Goal: Information Seeking & Learning: Learn about a topic

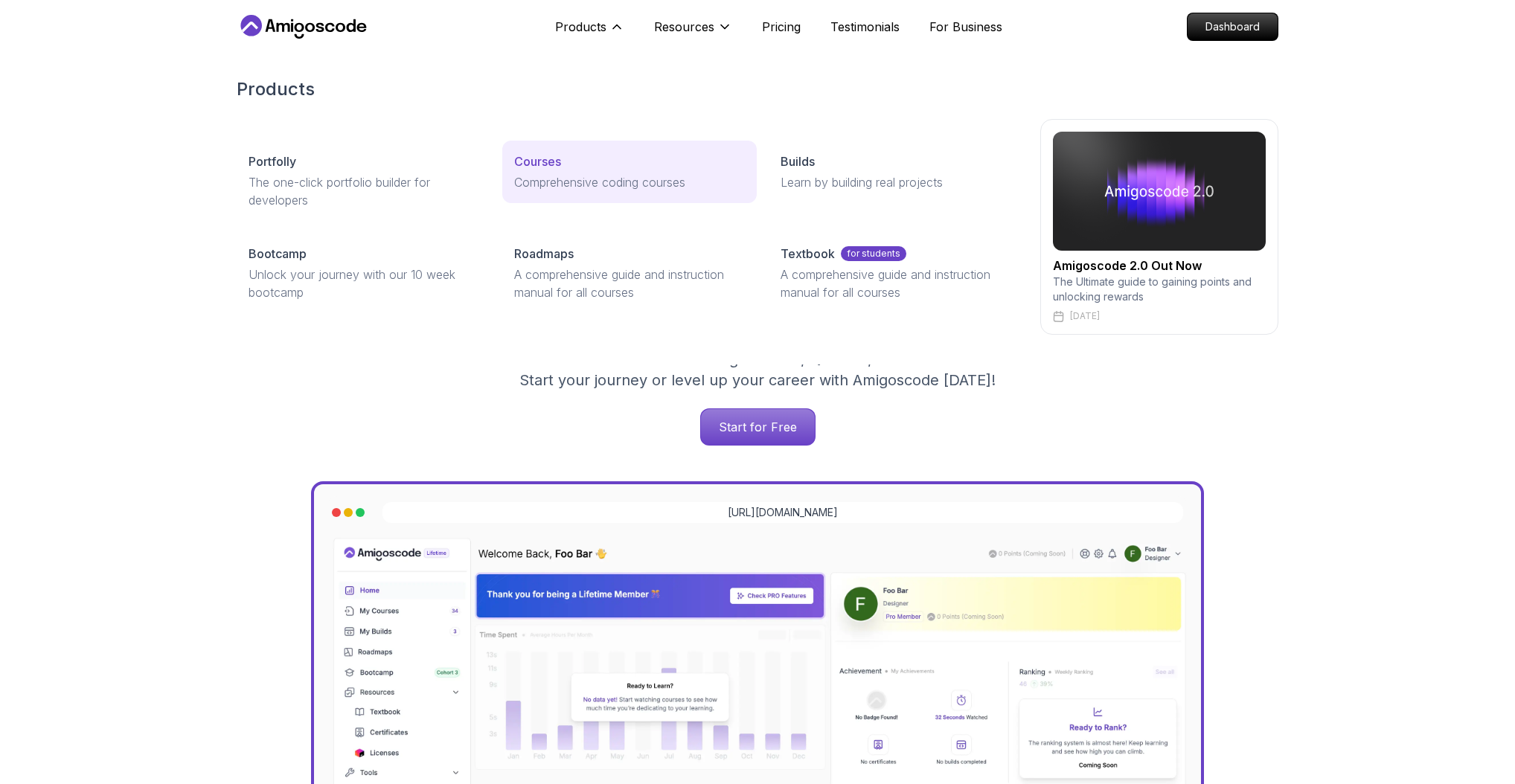
click at [573, 155] on div "Courses" at bounding box center [629, 161] width 230 height 18
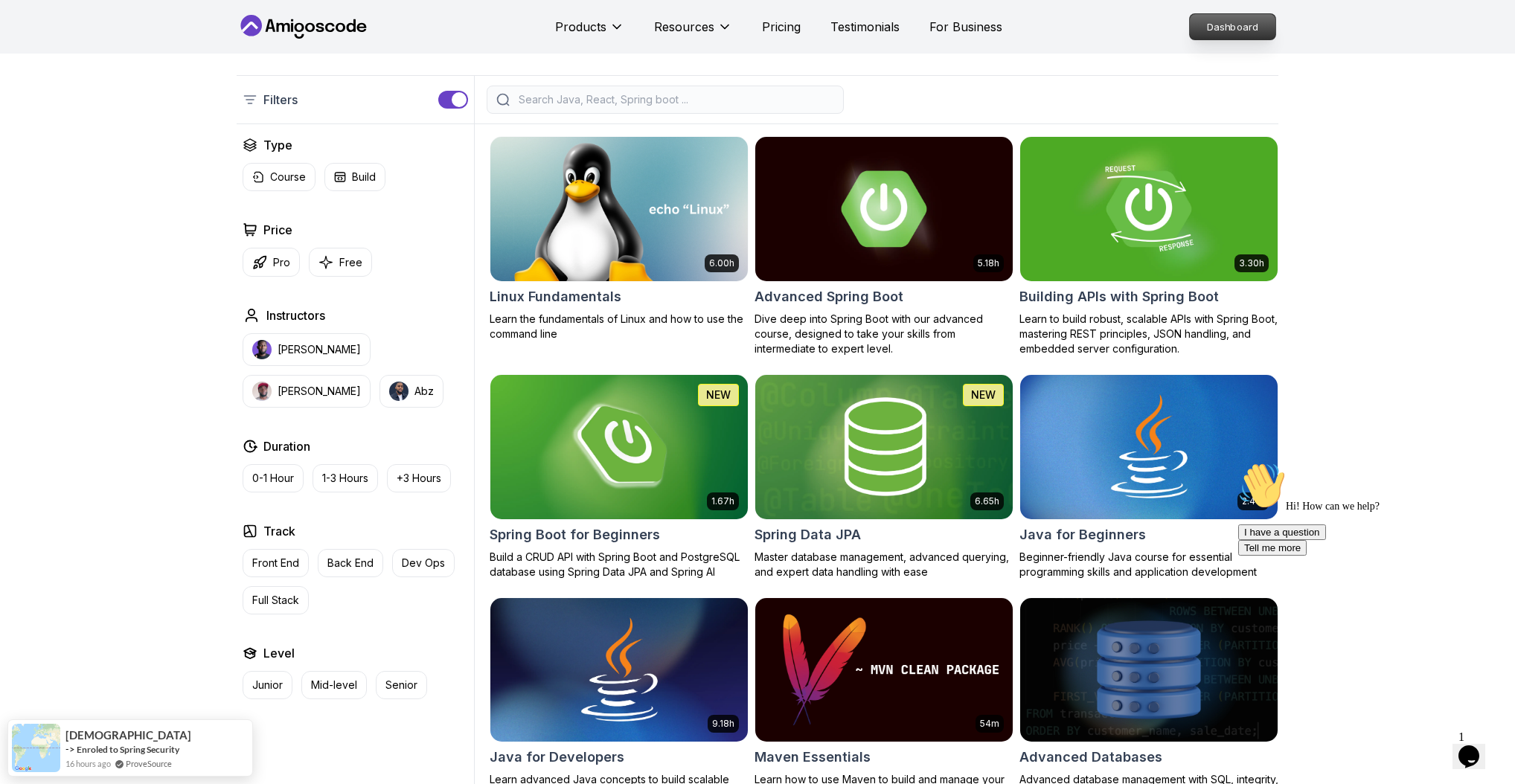
click at [1206, 19] on p "Dashboard" at bounding box center [1233, 27] width 86 height 25
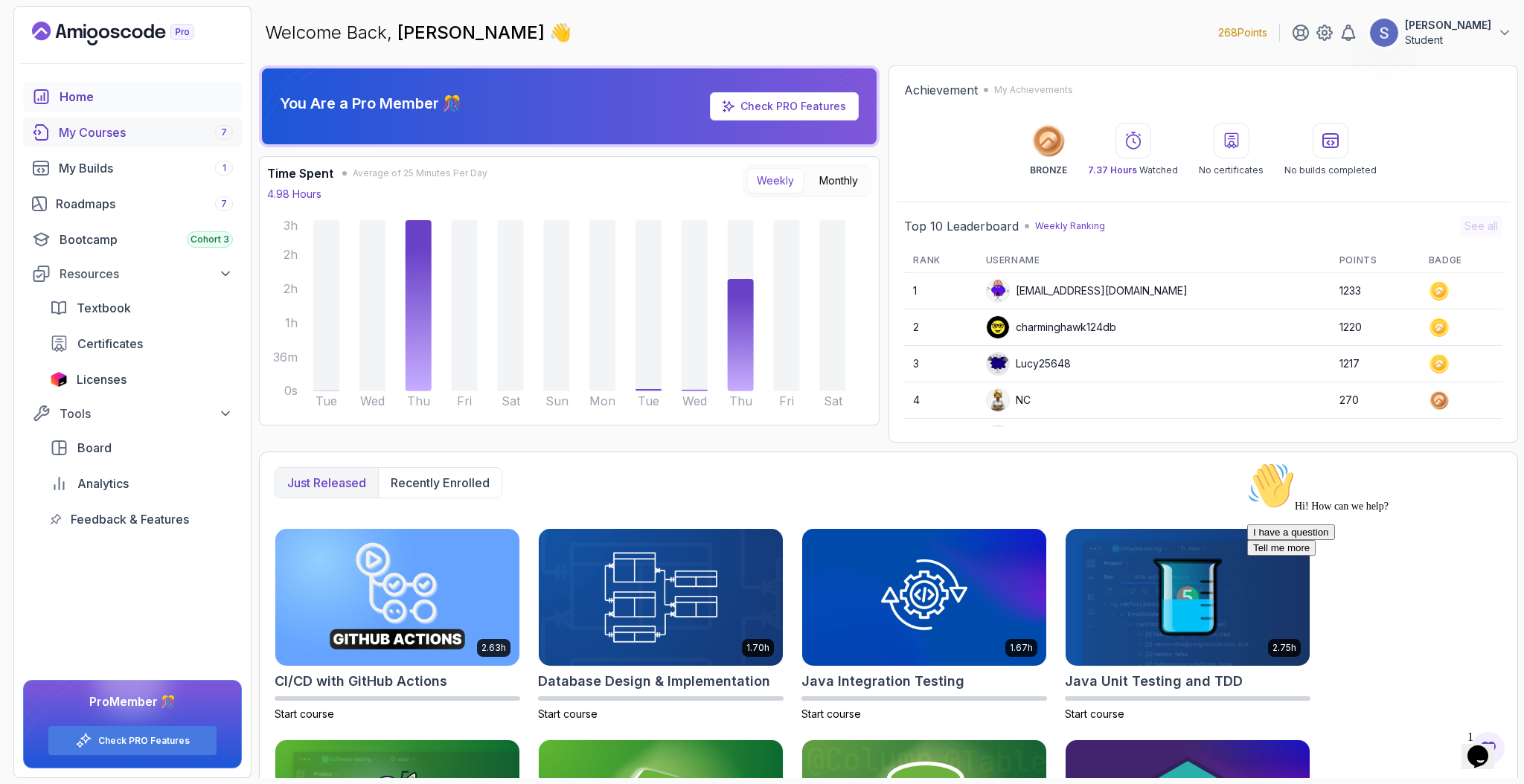
click at [117, 135] on div "My Courses 7" at bounding box center [146, 132] width 174 height 18
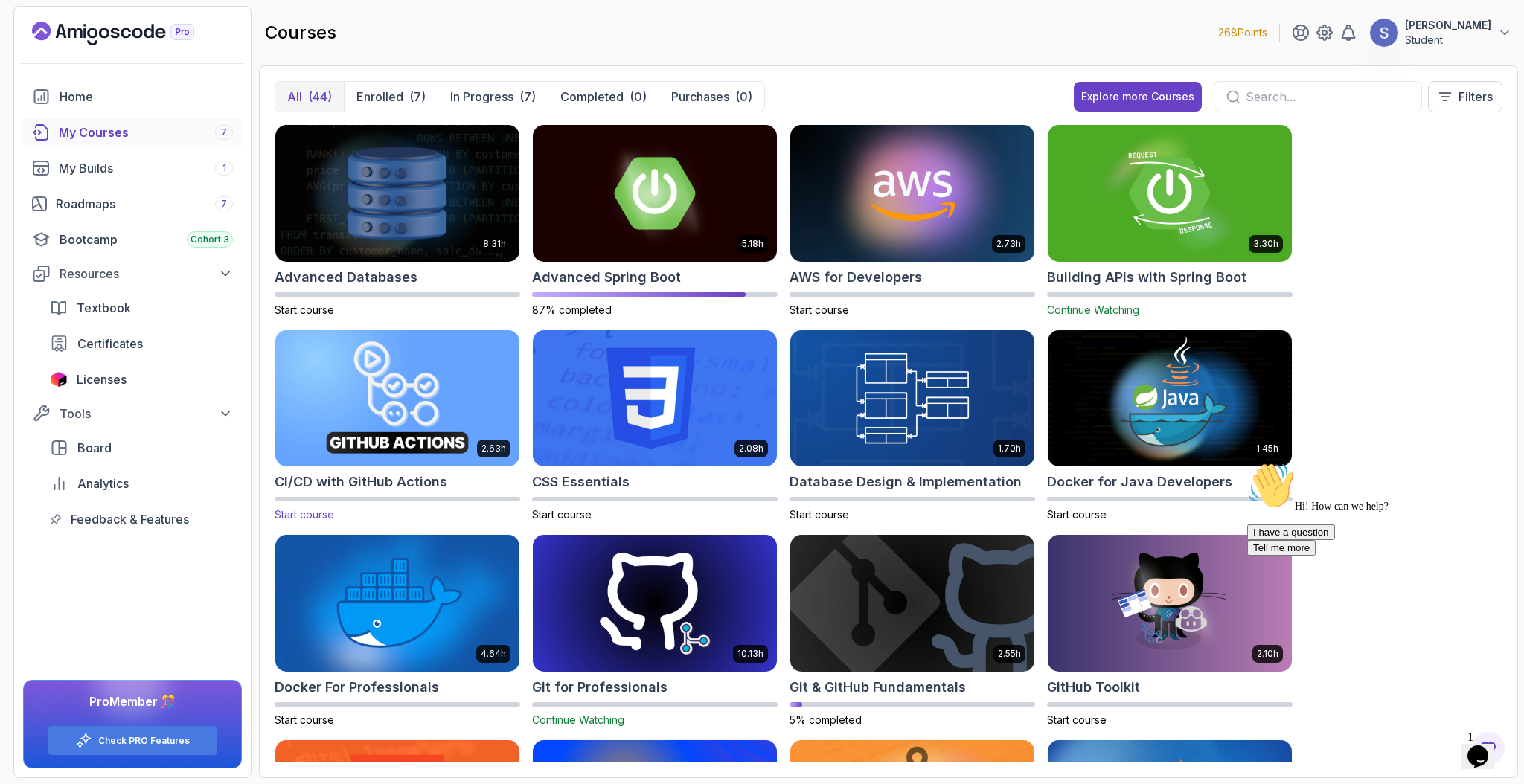
click at [394, 389] on img at bounding box center [397, 398] width 256 height 143
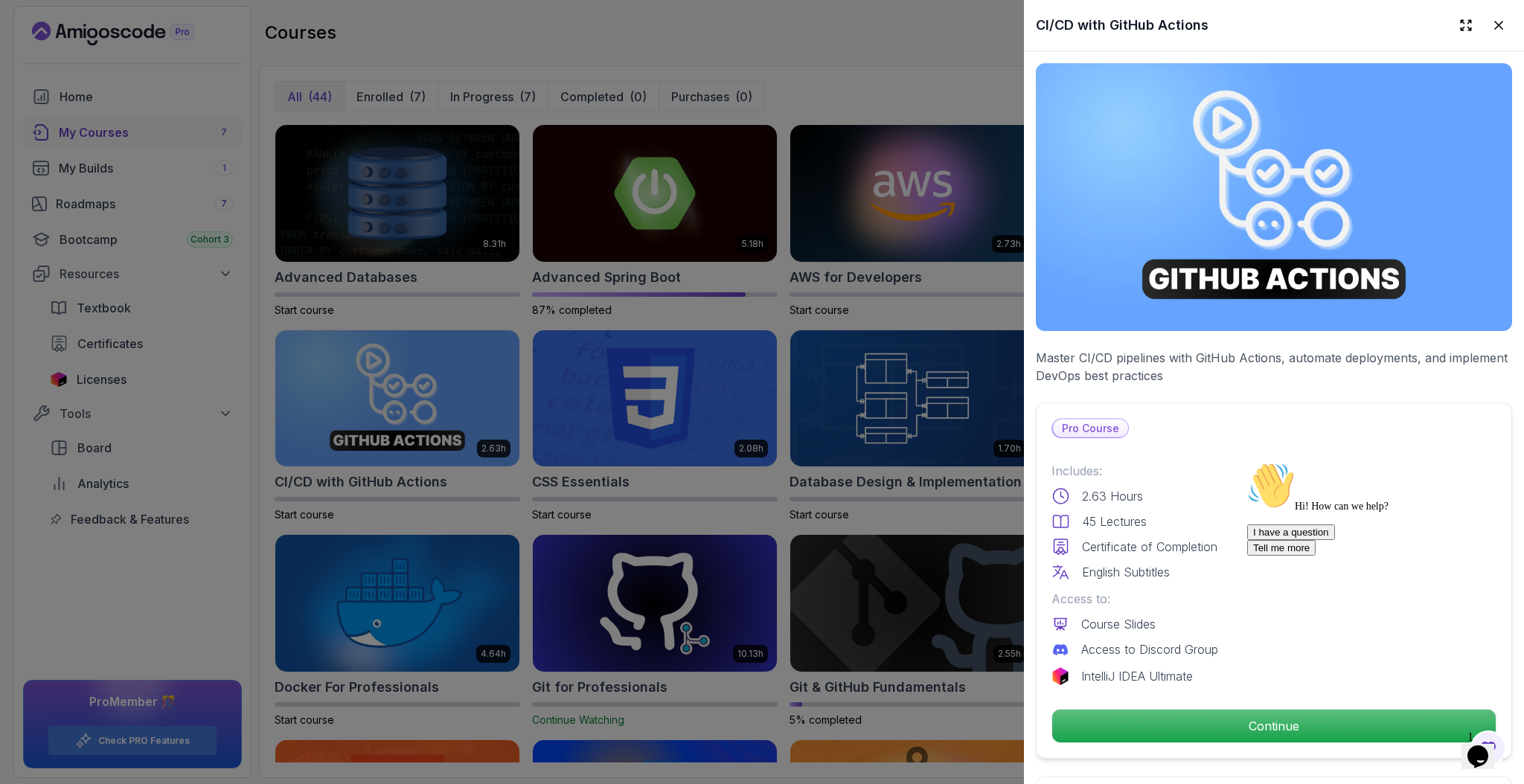
click at [790, 520] on div at bounding box center [762, 392] width 1524 height 784
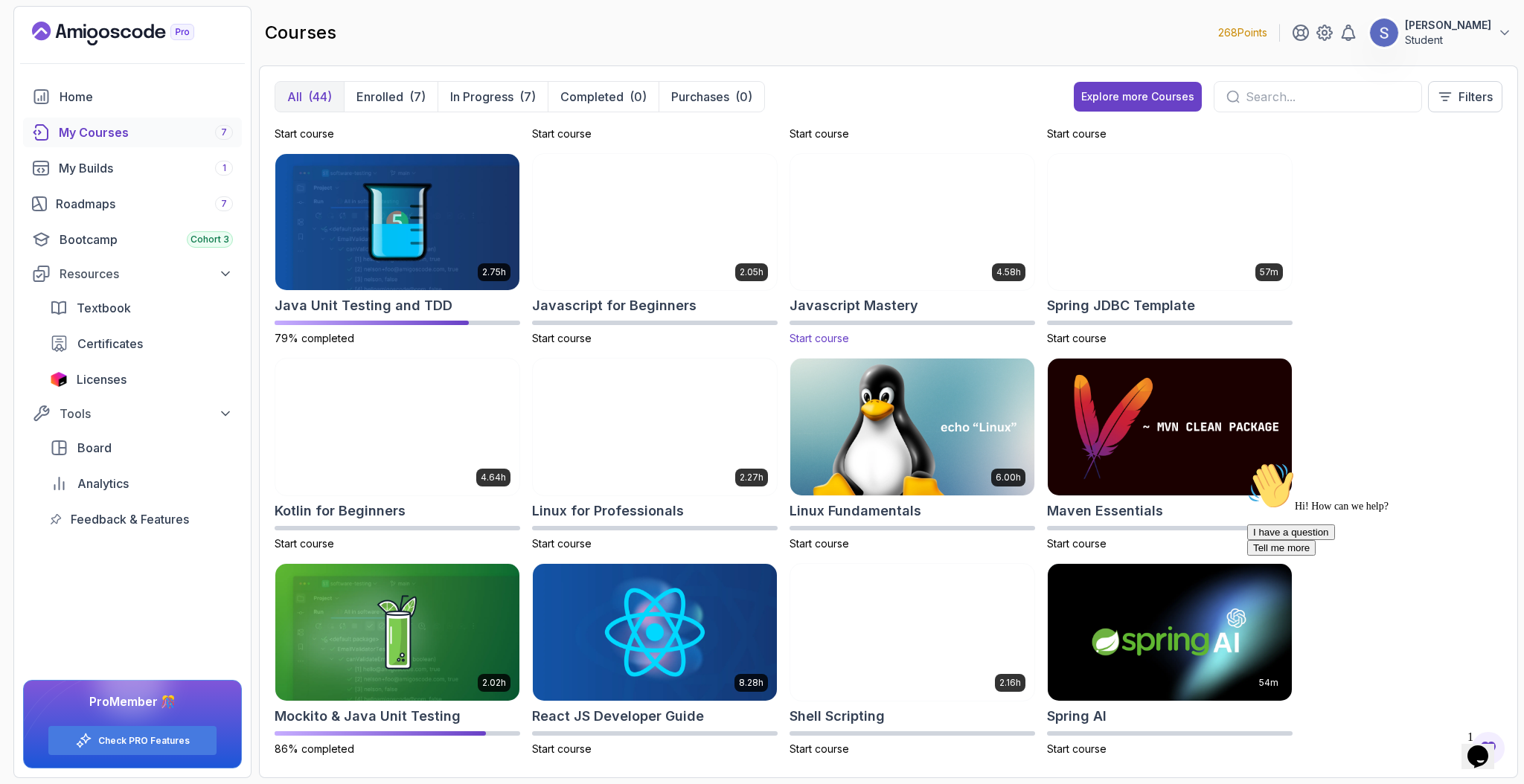
scroll to position [1330, 0]
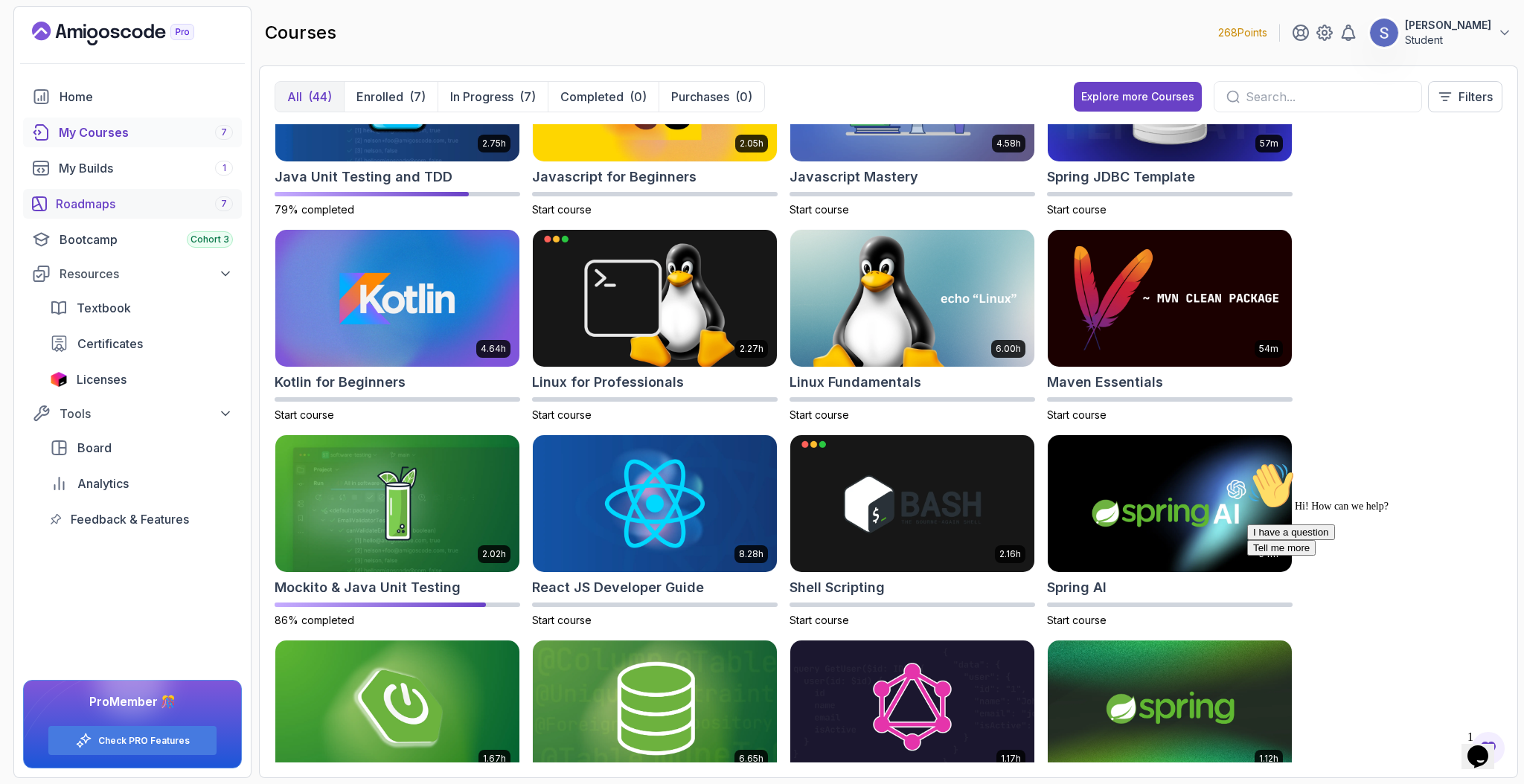
click at [143, 203] on div "Roadmaps 7" at bounding box center [144, 204] width 177 height 18
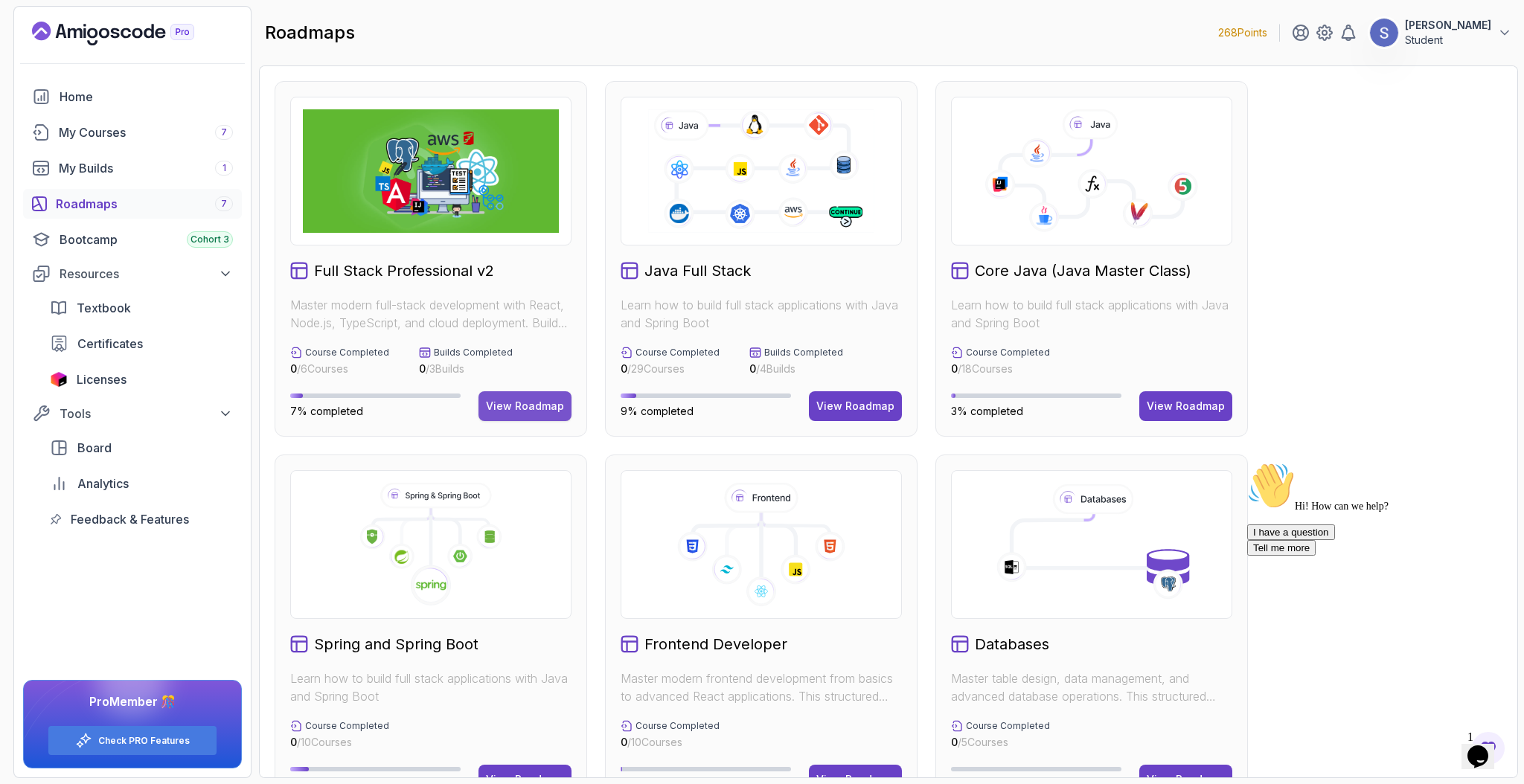
click at [535, 396] on button "View Roadmap" at bounding box center [524, 406] width 93 height 30
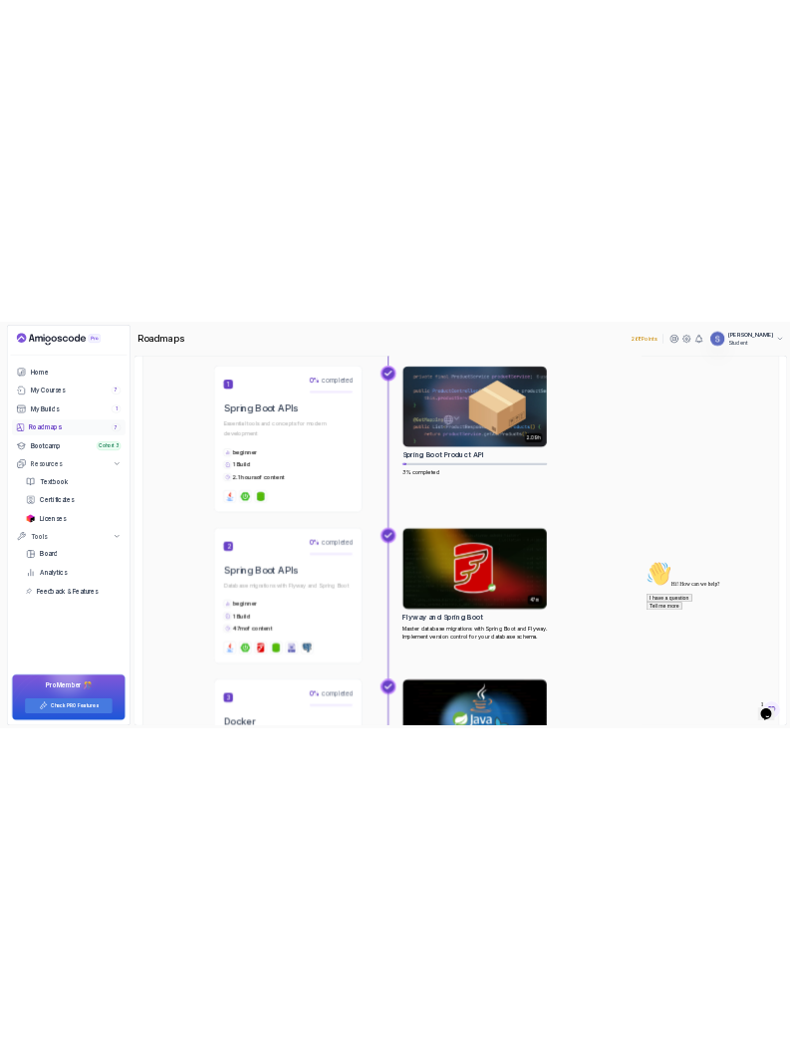
scroll to position [949, 0]
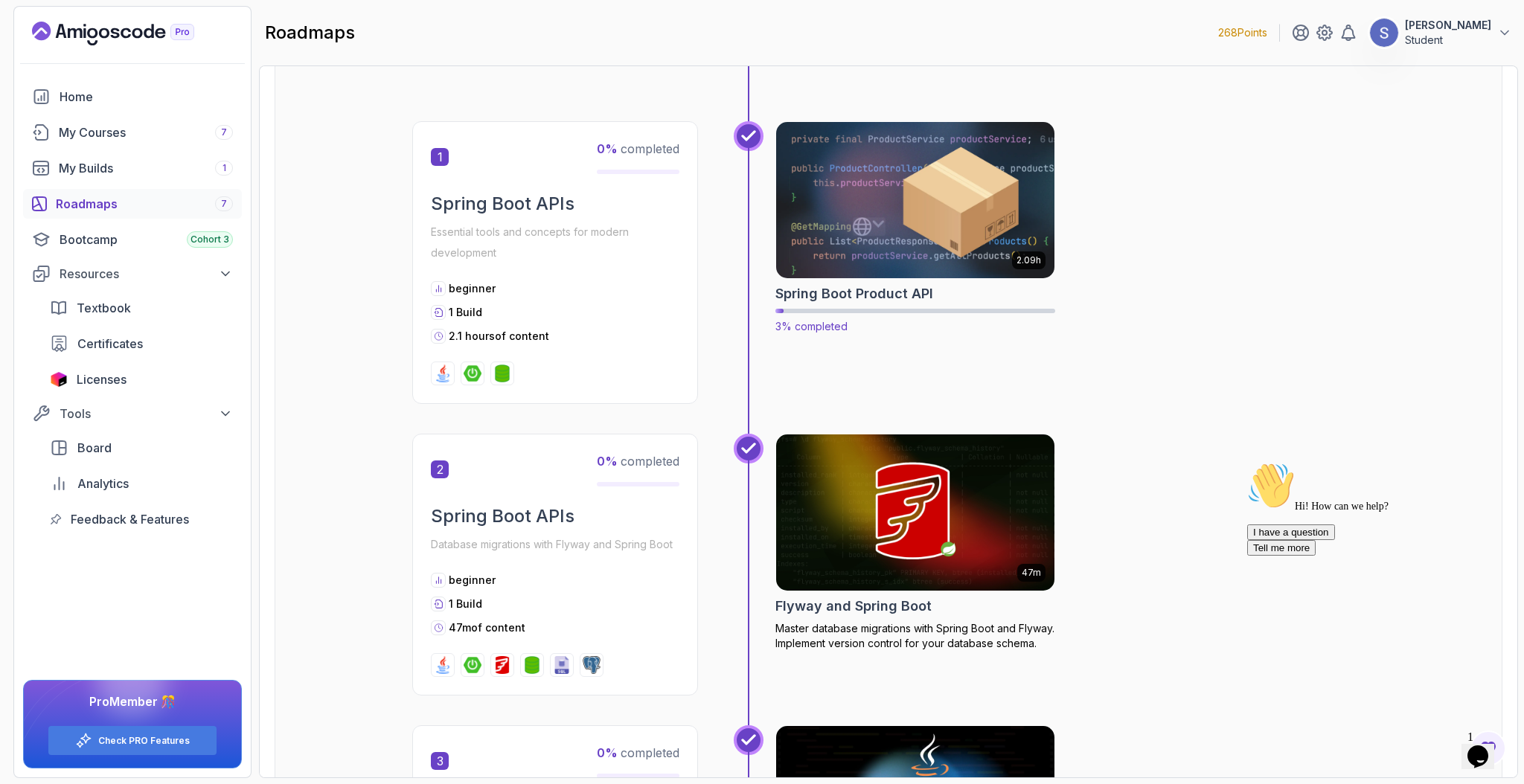
click at [932, 234] on img at bounding box center [915, 199] width 292 height 164
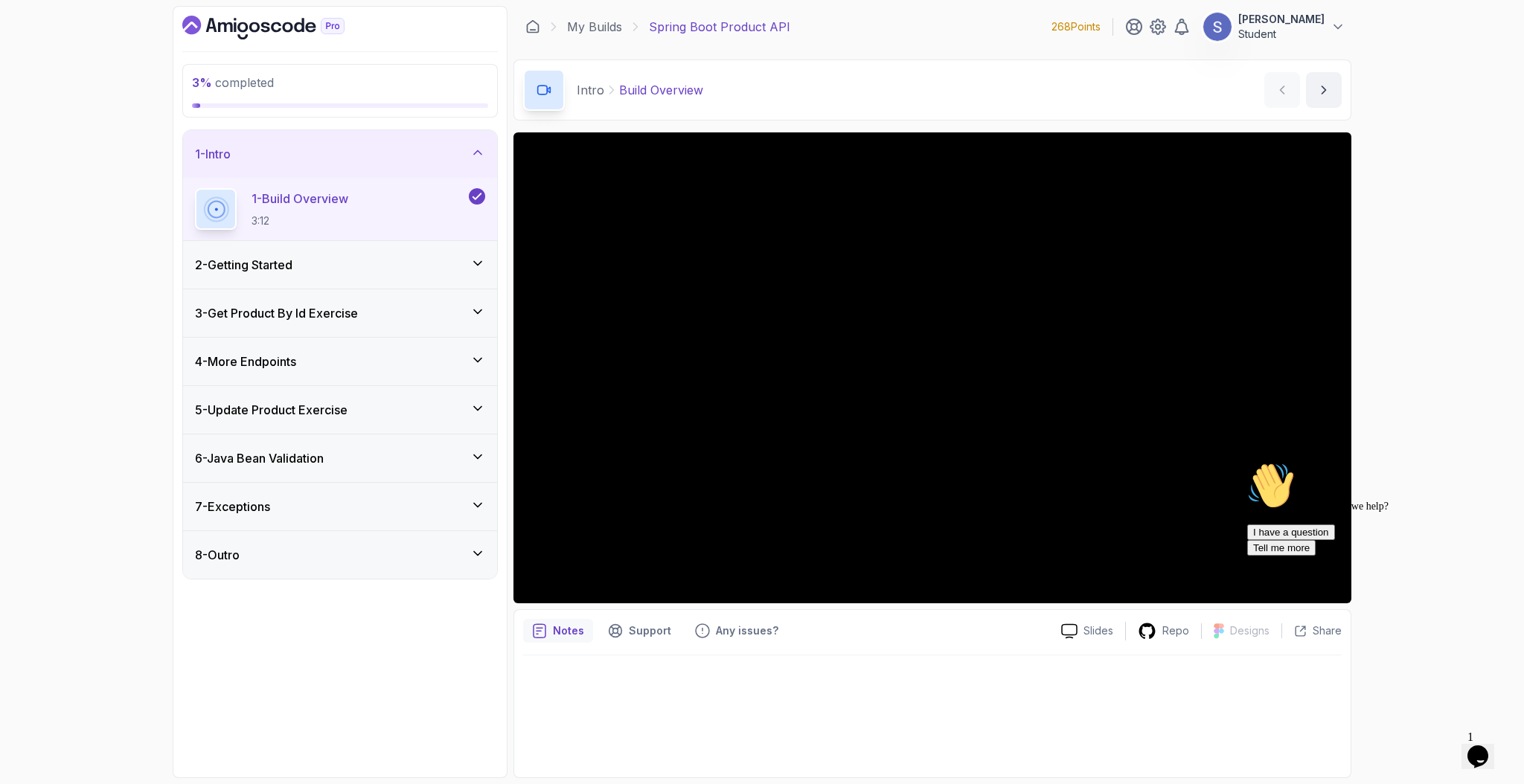
click at [471, 262] on icon at bounding box center [478, 264] width 15 height 15
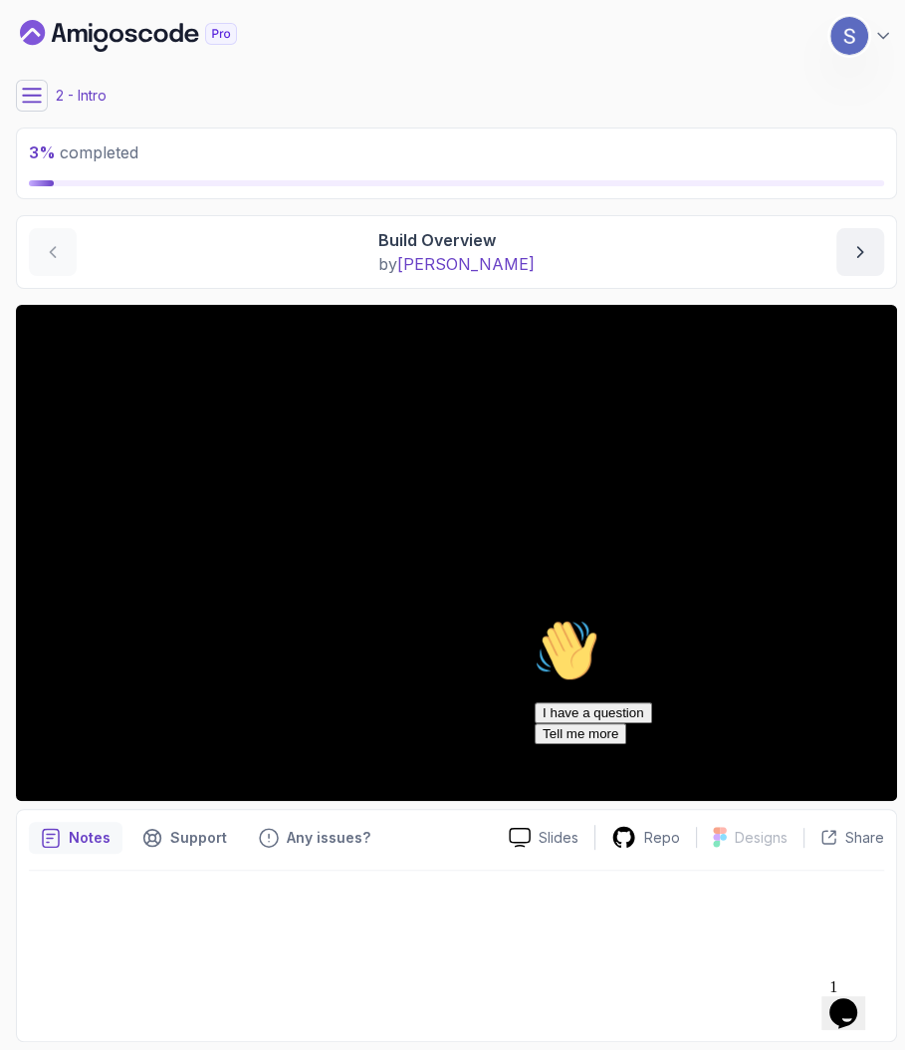
click at [36, 106] on button at bounding box center [32, 96] width 32 height 32
